Goal: Task Accomplishment & Management: Complete application form

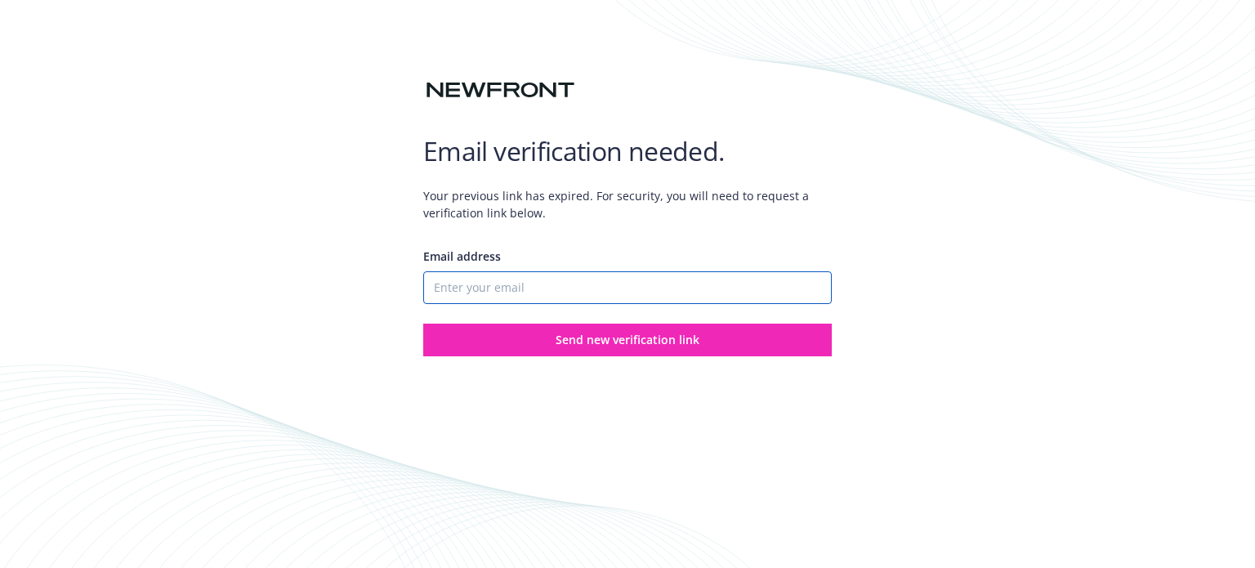
click at [536, 284] on input "Email address" at bounding box center [627, 287] width 409 height 33
type input "[EMAIL_ADDRESS][DOMAIN_NAME]"
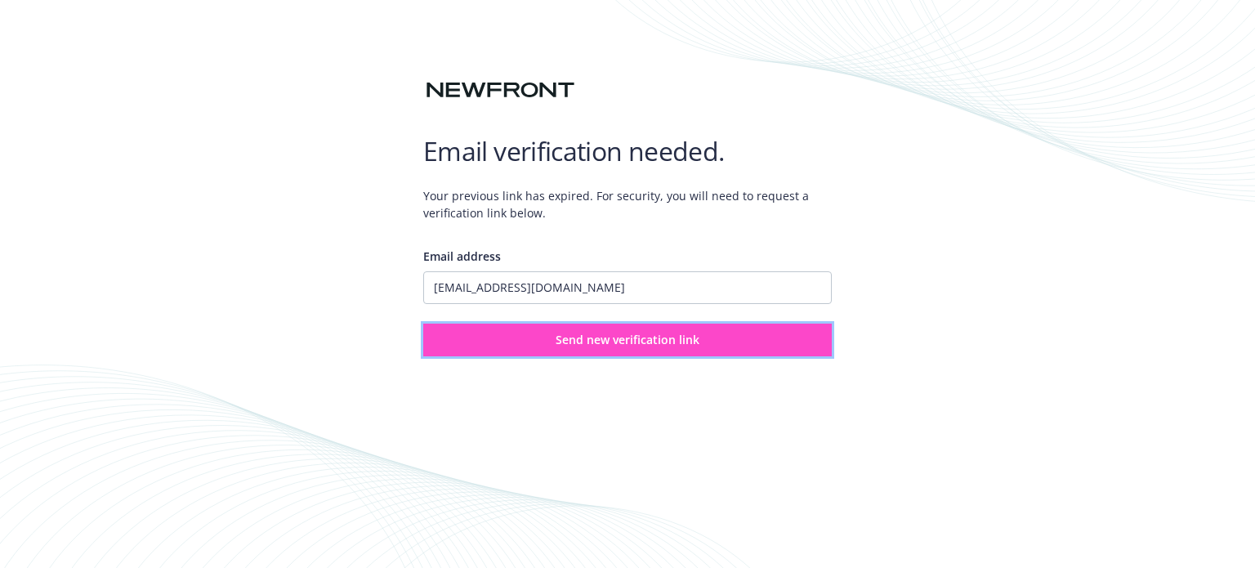
click at [569, 345] on span "Send new verification link" at bounding box center [628, 340] width 144 height 16
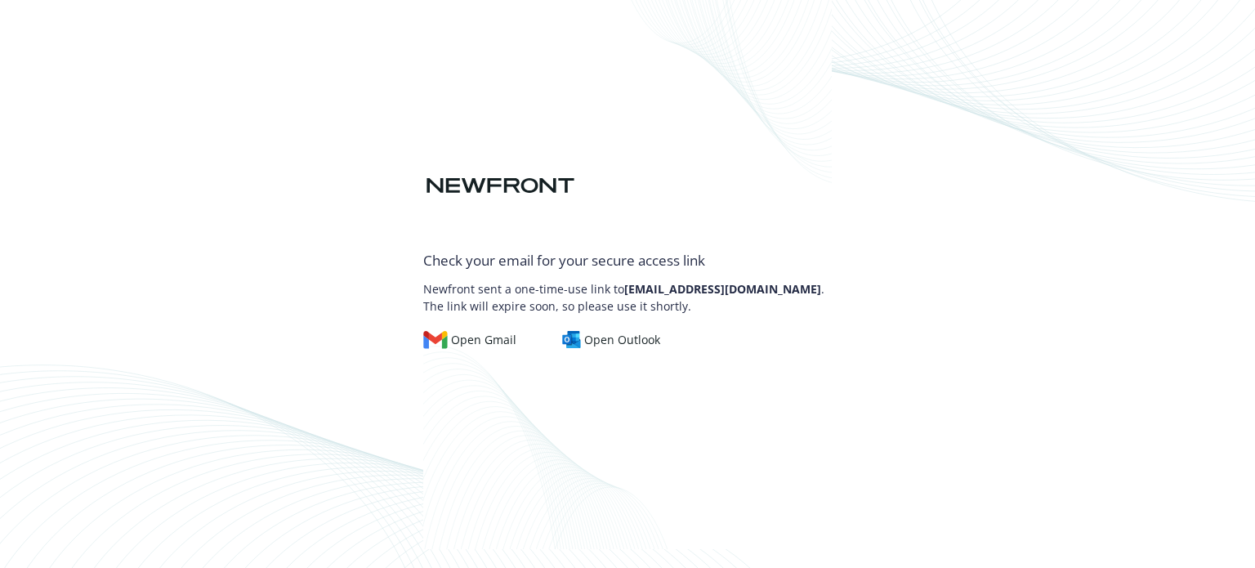
click at [601, 329] on div "Open Gmail Open Outlook" at bounding box center [627, 332] width 409 height 34
click at [605, 337] on div "Open Outlook" at bounding box center [611, 340] width 99 height 18
click at [880, 345] on div "Email verification needed. Check your email for your secure access link Newfron…" at bounding box center [627, 284] width 1255 height 568
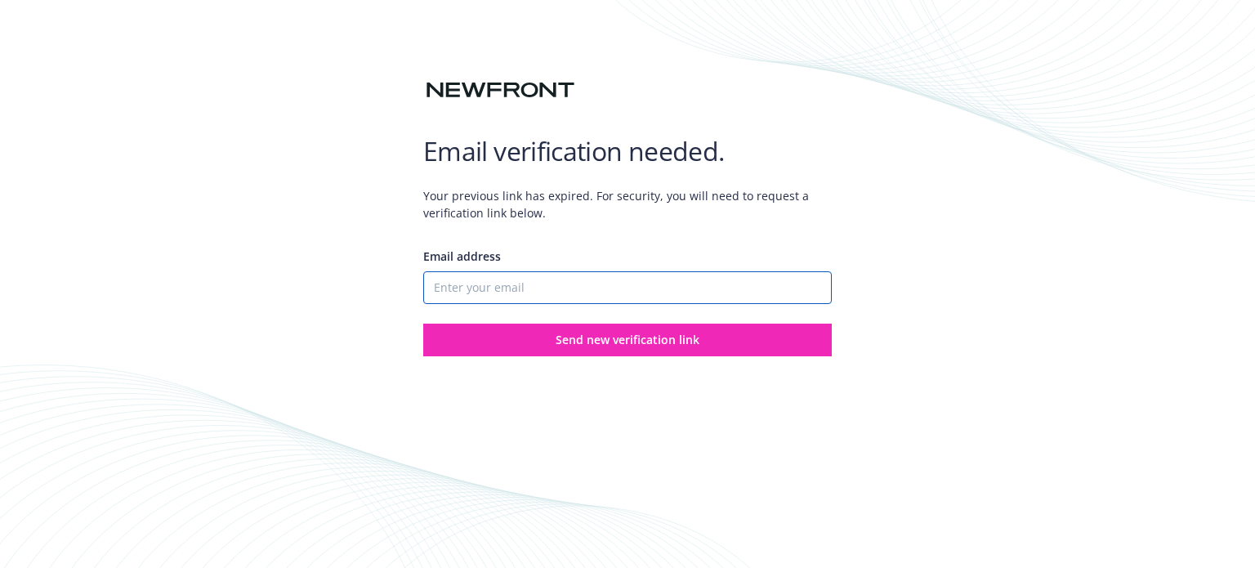
click at [499, 280] on input "Email address" at bounding box center [627, 287] width 409 height 33
type input "[EMAIL_ADDRESS][DOMAIN_NAME]"
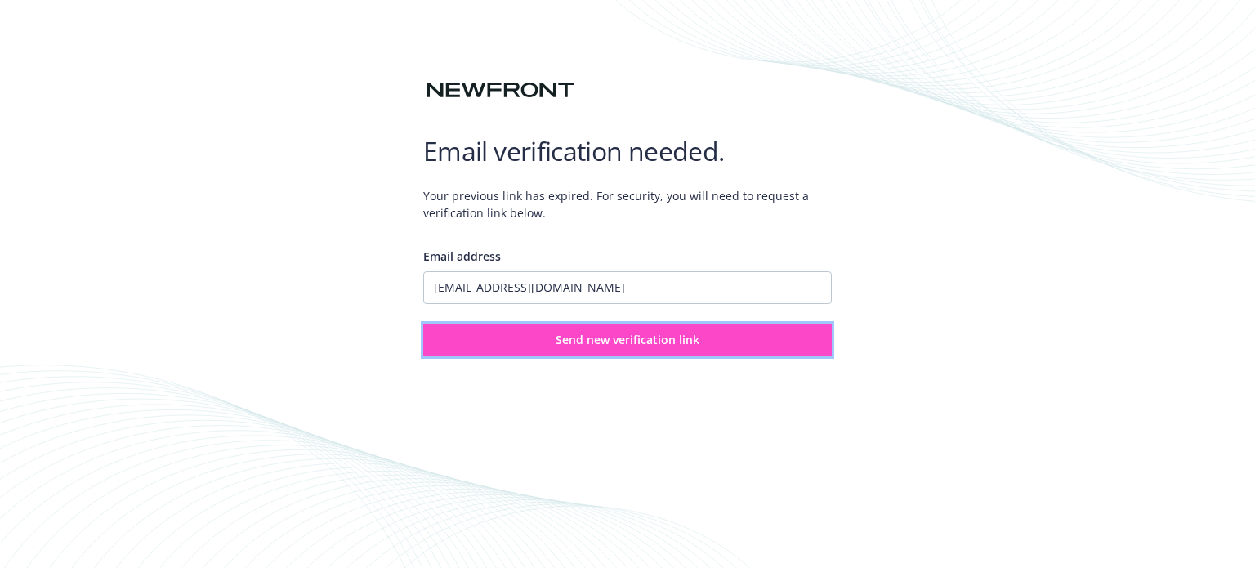
click at [562, 344] on span "Send new verification link" at bounding box center [628, 340] width 144 height 16
